Goal: Task Accomplishment & Management: Use online tool/utility

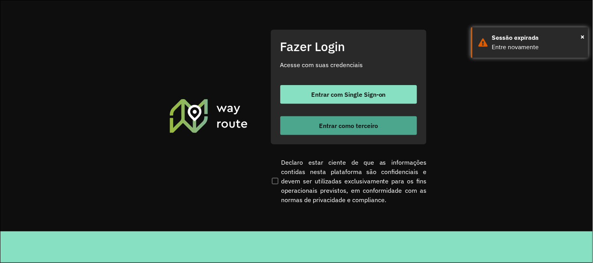
click at [323, 120] on button "Entrar como terceiro" at bounding box center [348, 125] width 137 height 19
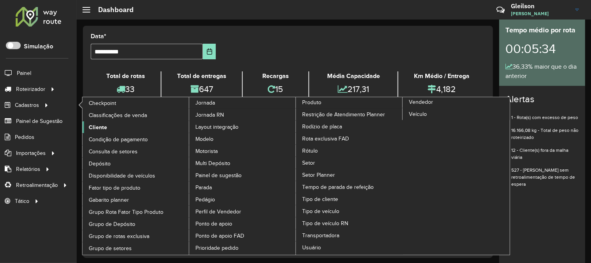
click at [99, 127] on span "Cliente" at bounding box center [98, 127] width 18 height 8
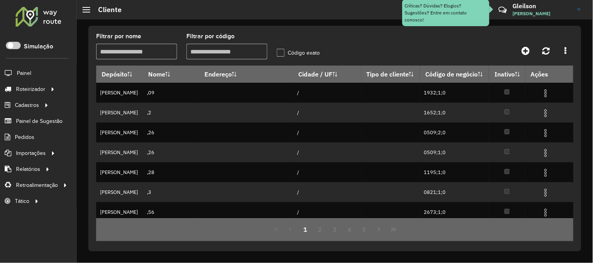
click at [229, 50] on input "Filtrar por código" at bounding box center [226, 52] width 81 height 16
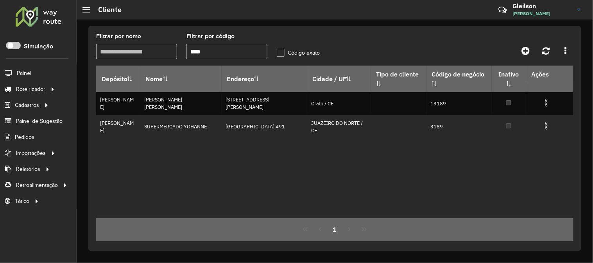
type input "****"
click at [285, 52] on label "Código exato" at bounding box center [298, 53] width 43 height 8
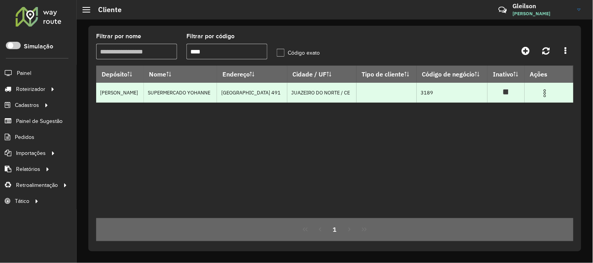
click at [540, 93] on img at bounding box center [544, 93] width 9 height 9
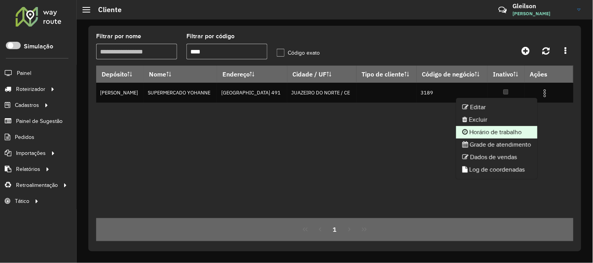
click at [489, 130] on li "Horário de trabalho" at bounding box center [496, 132] width 81 height 13
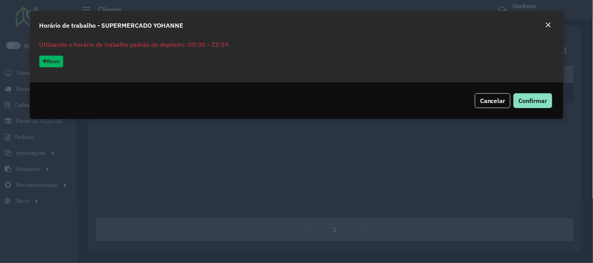
click at [59, 60] on button "Novo" at bounding box center [51, 61] width 24 height 12
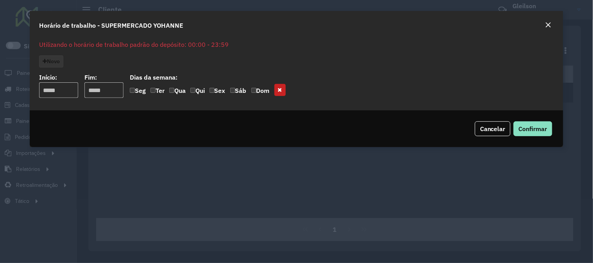
click at [65, 91] on input "input" at bounding box center [58, 90] width 39 height 16
type input "*****"
drag, startPoint x: 109, startPoint y: 91, endPoint x: 82, endPoint y: 86, distance: 26.9
click at [82, 87] on div "Início: Fim: [PERSON_NAME] da semana: Seg Ter Qua Qui Sex Sáb Dom" at bounding box center [296, 85] width 515 height 25
type input "*****"
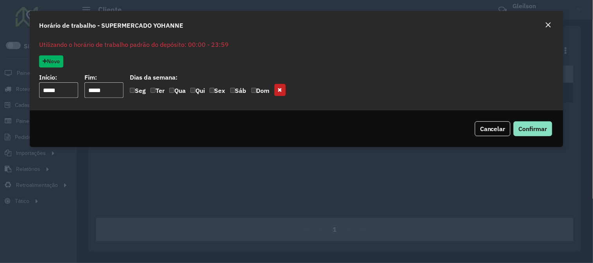
click at [350, 45] on p "Utilizando o horário de trabalho padrão do depósito: 00:00 - 23:59" at bounding box center [296, 44] width 515 height 9
click at [520, 129] on span "Confirmar" at bounding box center [532, 129] width 29 height 8
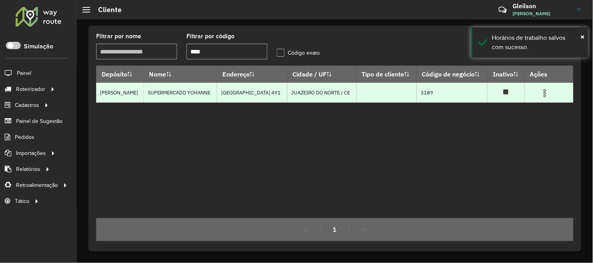
click at [543, 94] on img at bounding box center [544, 93] width 9 height 9
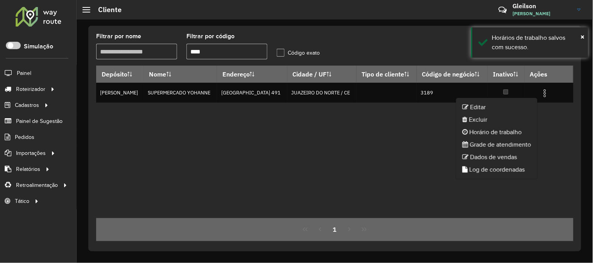
drag, startPoint x: 495, startPoint y: 132, endPoint x: 408, endPoint y: 139, distance: 86.6
click at [495, 132] on li "Horário de trabalho" at bounding box center [496, 132] width 81 height 13
